Goal: Check status: Check status

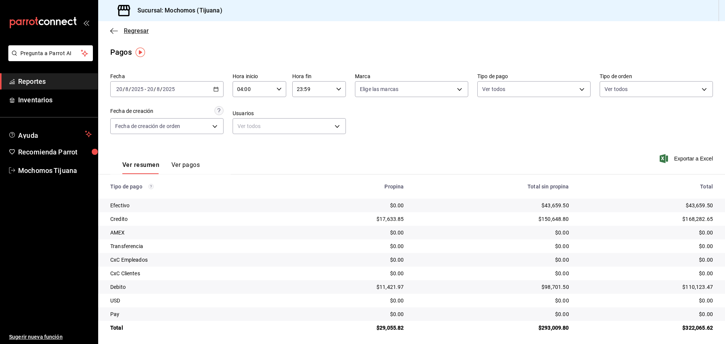
click at [119, 32] on span "Regresar" at bounding box center [129, 30] width 39 height 7
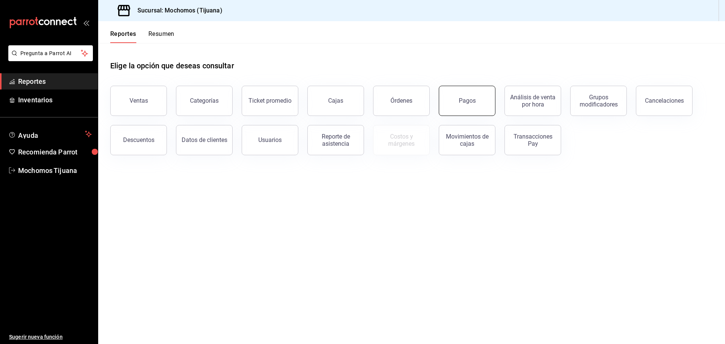
click at [465, 103] on div "Pagos" at bounding box center [467, 100] width 17 height 7
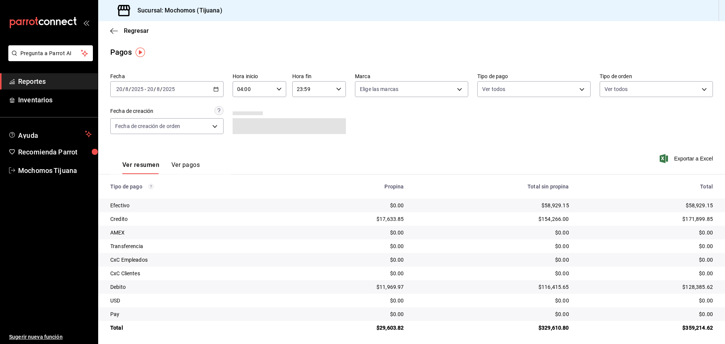
click at [218, 88] on div "[DATE] [DATE] - [DATE] [DATE]" at bounding box center [166, 89] width 113 height 16
click at [136, 195] on span "Rango de fechas" at bounding box center [146, 197] width 59 height 8
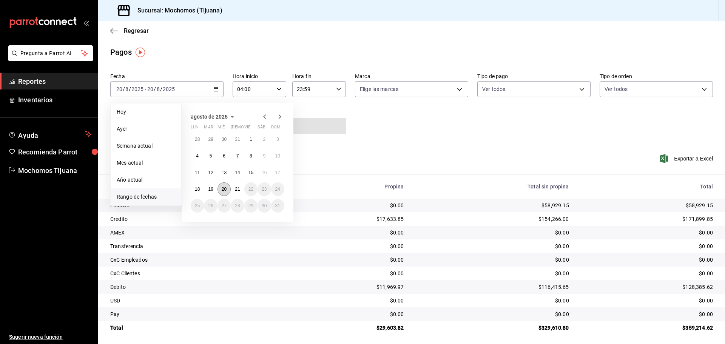
click at [227, 190] on button "20" at bounding box center [224, 189] width 13 height 14
click at [234, 188] on button "21" at bounding box center [237, 189] width 13 height 14
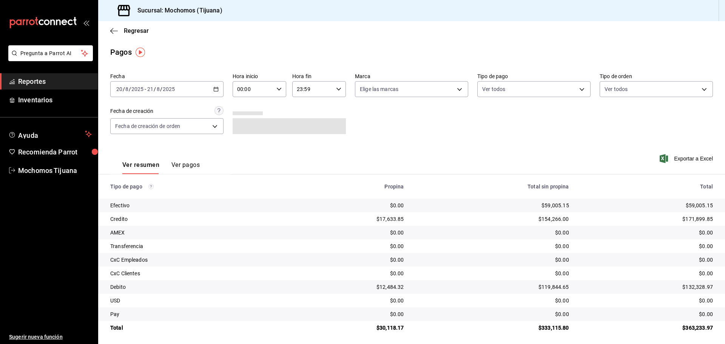
click at [276, 90] on icon "button" at bounding box center [278, 88] width 5 height 5
click at [246, 140] on span "04" at bounding box center [245, 143] width 15 height 6
type input "04:00"
click at [333, 86] on div at bounding box center [362, 172] width 725 height 344
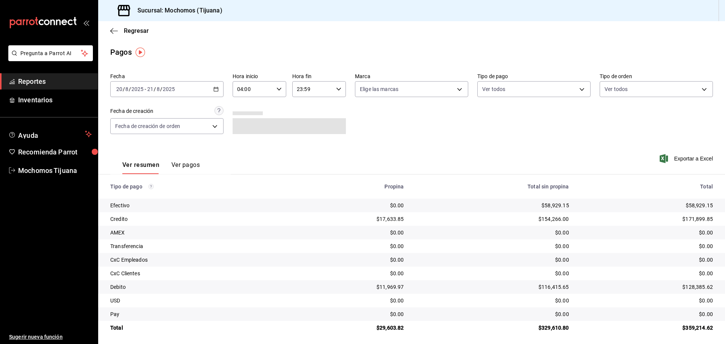
click at [334, 86] on div "23:59 Hora fin" at bounding box center [319, 89] width 54 height 16
click at [306, 109] on span "04" at bounding box center [303, 108] width 15 height 6
click at [336, 112] on button "00" at bounding box center [331, 108] width 24 height 15
type input "04:00"
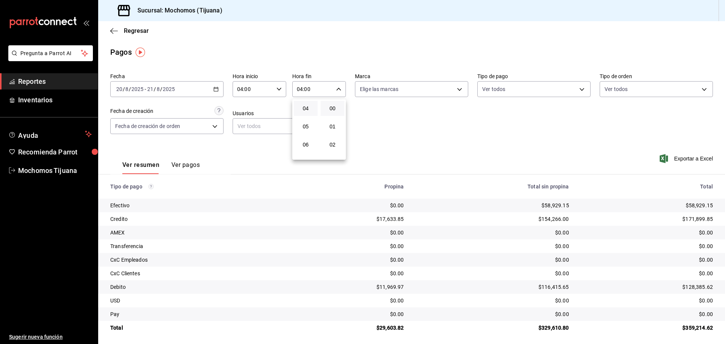
click at [571, 91] on div at bounding box center [362, 172] width 725 height 344
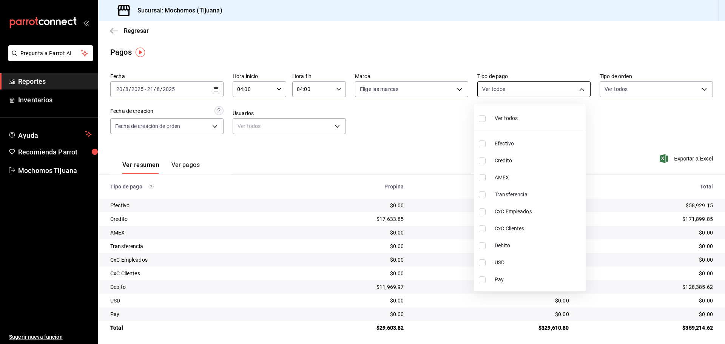
click at [576, 88] on body "Pregunta a Parrot AI Reportes Inventarios Ayuda Recomienda Parrot Mochomos Tiju…" at bounding box center [362, 172] width 725 height 344
click at [508, 164] on span "Credito" at bounding box center [539, 161] width 88 height 8
type input "a27a072c-b141-4985-9f83-ae60dbe2196b"
checkbox input "true"
click at [519, 243] on span "Debito" at bounding box center [542, 246] width 88 height 8
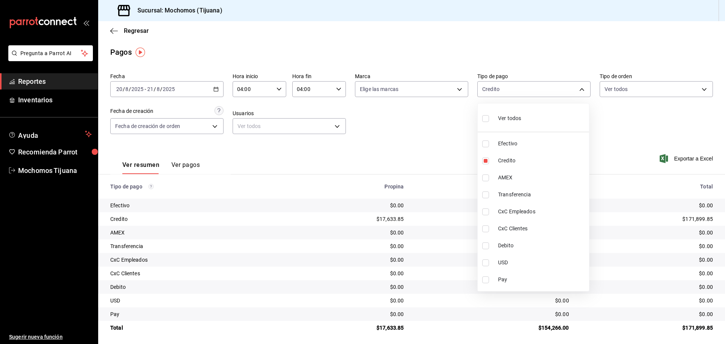
type input "a27a072c-b141-4985-9f83-ae60dbe2196b,b7370aa5-450f-4a05-bab4-2784151f97fb"
checkbox input "true"
click at [120, 30] on div at bounding box center [362, 172] width 725 height 344
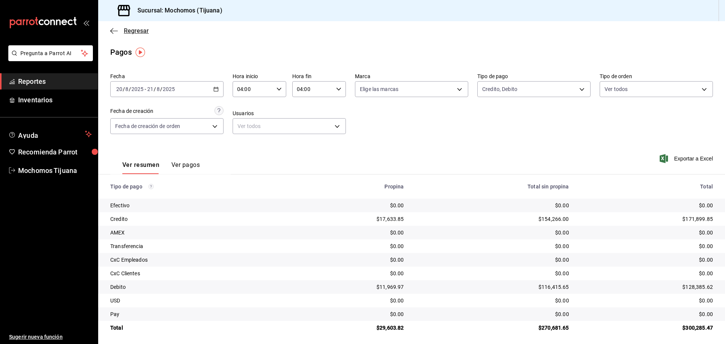
click at [116, 30] on icon "button" at bounding box center [114, 31] width 8 height 7
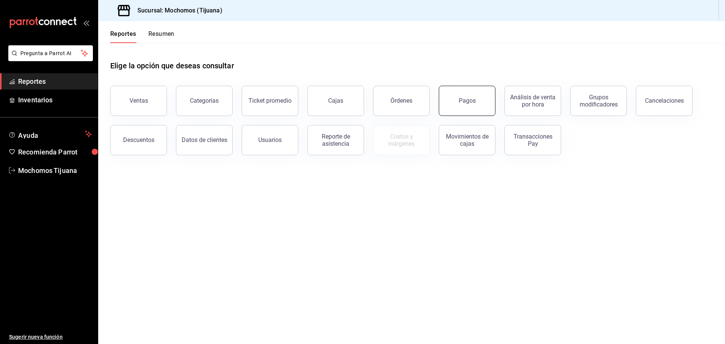
click at [482, 106] on button "Pagos" at bounding box center [467, 101] width 57 height 30
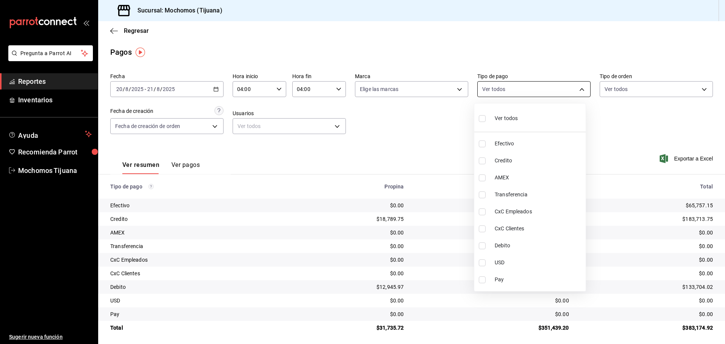
click at [580, 91] on body "Pregunta a Parrot AI Reportes Inventarios Ayuda Recomienda Parrot Mochomos Tiju…" at bounding box center [362, 172] width 725 height 344
click at [514, 249] on span "Debito" at bounding box center [539, 246] width 88 height 8
type input "b7370aa5-450f-4a05-bab4-2784151f97fb"
checkbox input "true"
click at [494, 162] on li "Credito" at bounding box center [533, 160] width 111 height 17
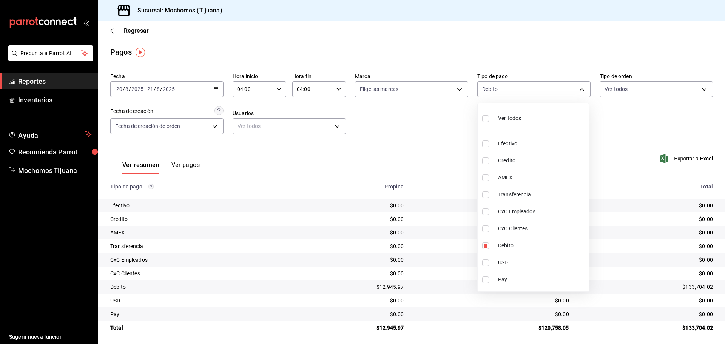
type input "b7370aa5-450f-4a05-bab4-2784151f97fb,a27a072c-b141-4985-9f83-ae60dbe2196b"
checkbox input "true"
click at [645, 133] on div at bounding box center [362, 172] width 725 height 344
